Goal: Find specific page/section: Find specific page/section

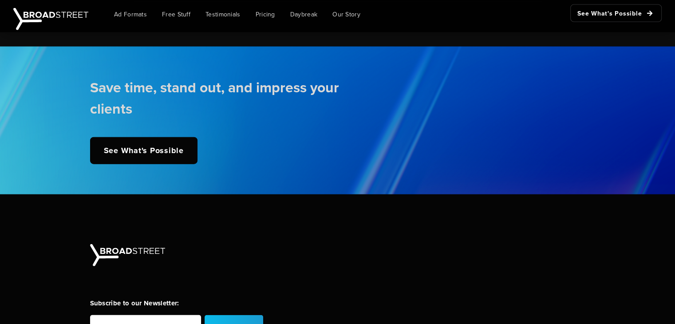
scroll to position [2260, 0]
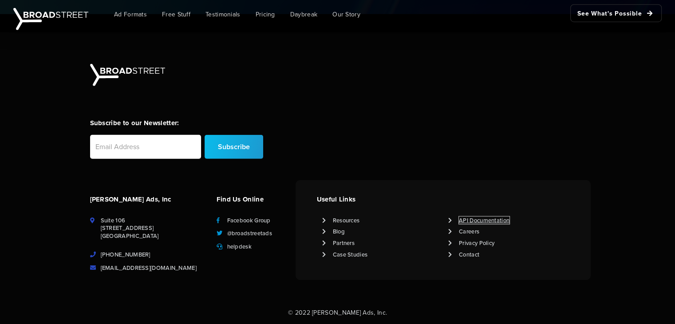
click at [474, 219] on link "API Documentation" at bounding box center [484, 220] width 51 height 8
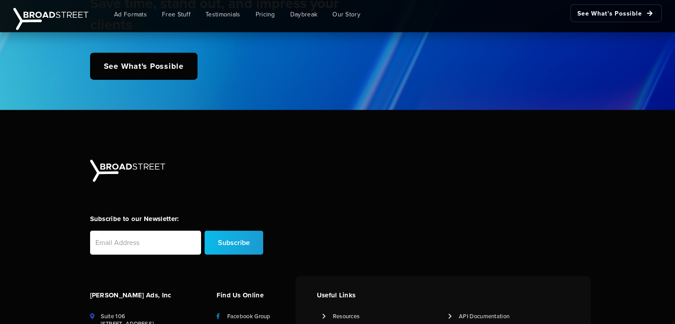
scroll to position [2260, 0]
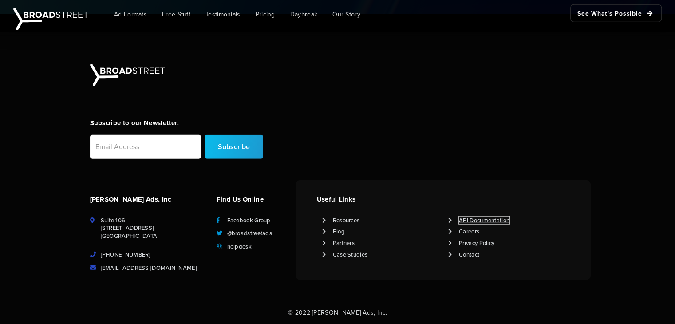
click at [477, 220] on link "API Documentation" at bounding box center [484, 220] width 51 height 8
